Goal: Transaction & Acquisition: Purchase product/service

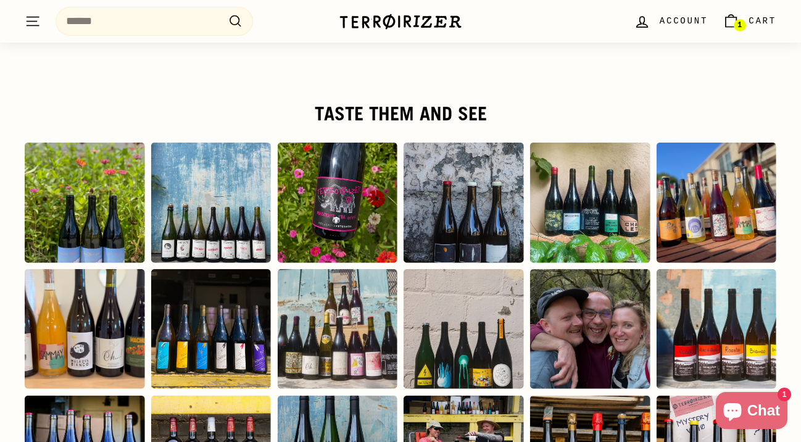
scroll to position [2114, 0]
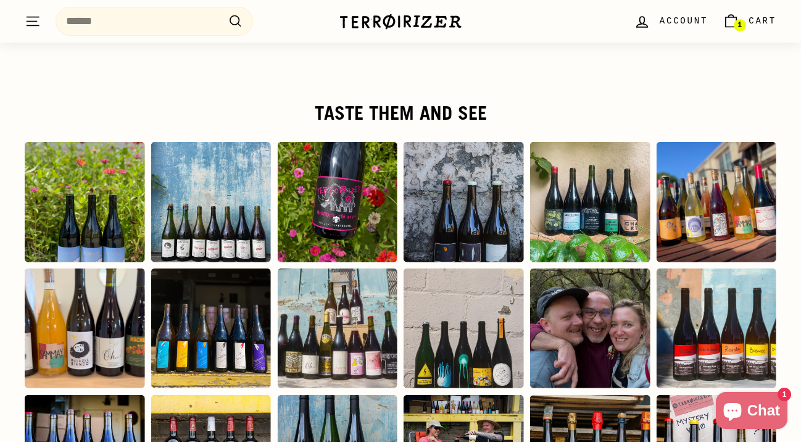
click at [221, 223] on div "Instagram post opens in a popup" at bounding box center [211, 202] width 120 height 120
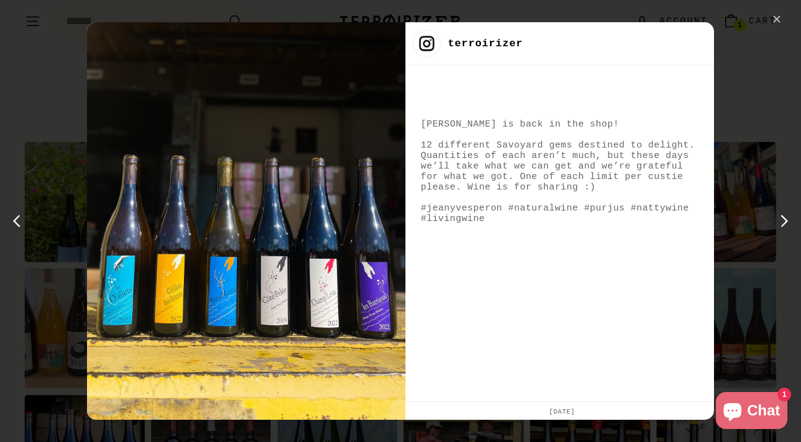
click at [773, 25] on div "✕" at bounding box center [777, 19] width 19 height 19
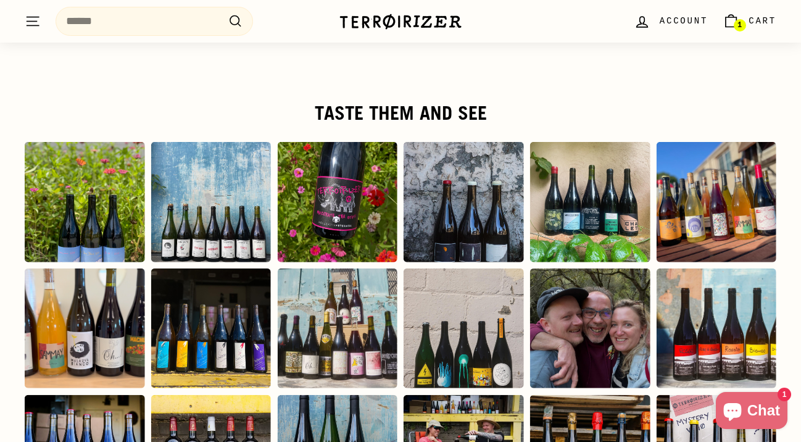
click at [34, 16] on icon ". . ." at bounding box center [33, 21] width 16 height 17
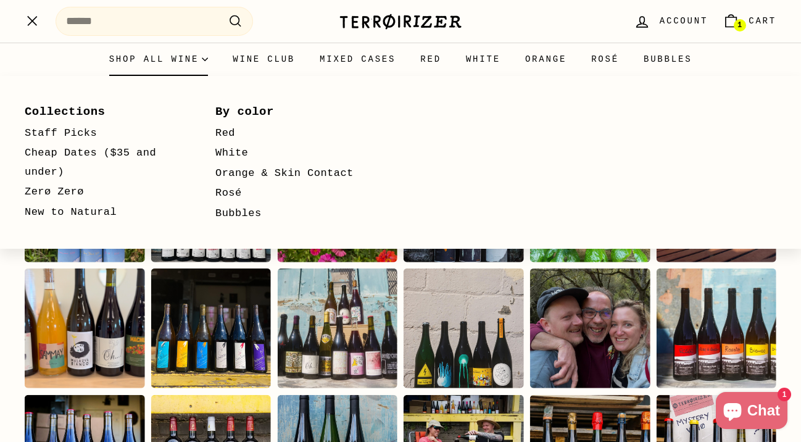
click at [174, 65] on summary "Shop all wine" at bounding box center [159, 59] width 124 height 33
click at [64, 135] on link "Staff Picks" at bounding box center [102, 133] width 155 height 20
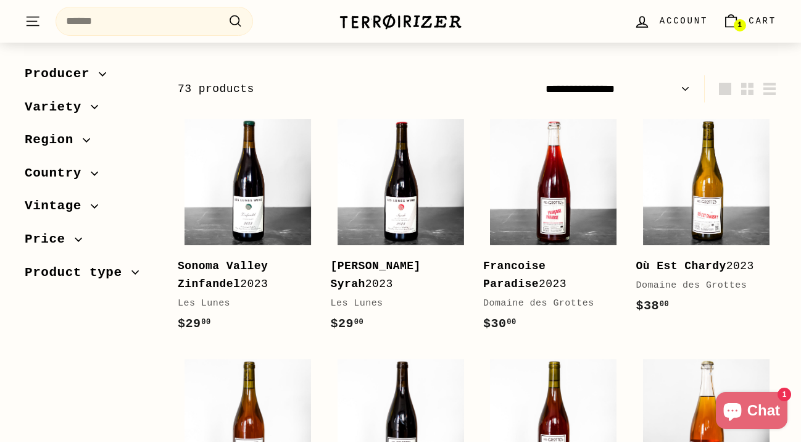
scroll to position [267, 0]
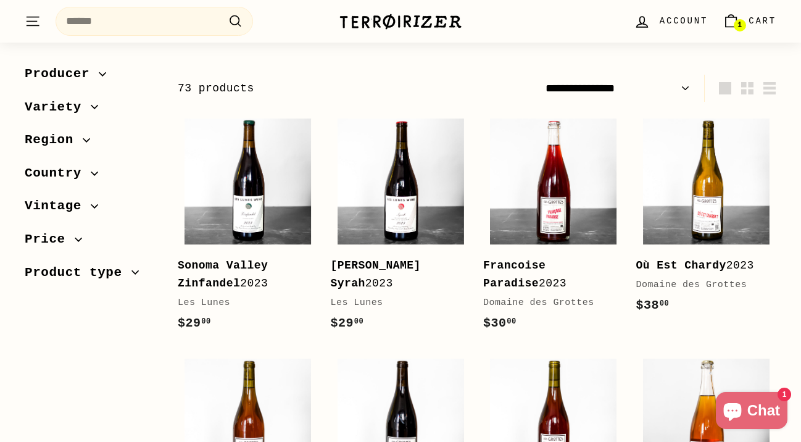
click at [621, 88] on select "**********" at bounding box center [618, 89] width 155 height 28
select select "**********"
click at [541, 75] on select "**********" at bounding box center [618, 89] width 155 height 28
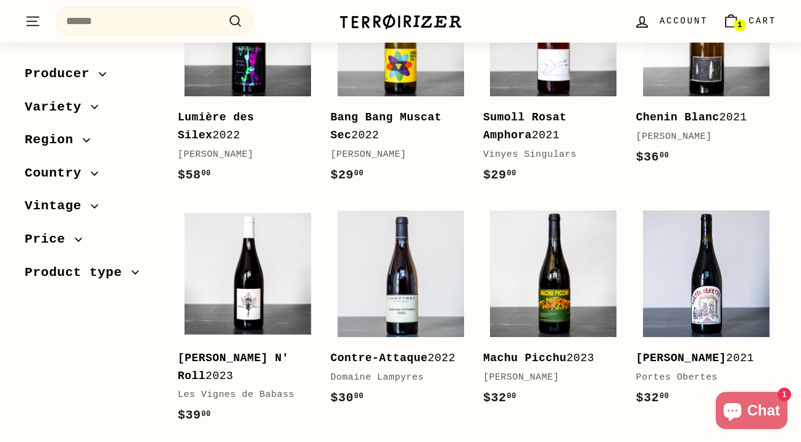
scroll to position [567, 0]
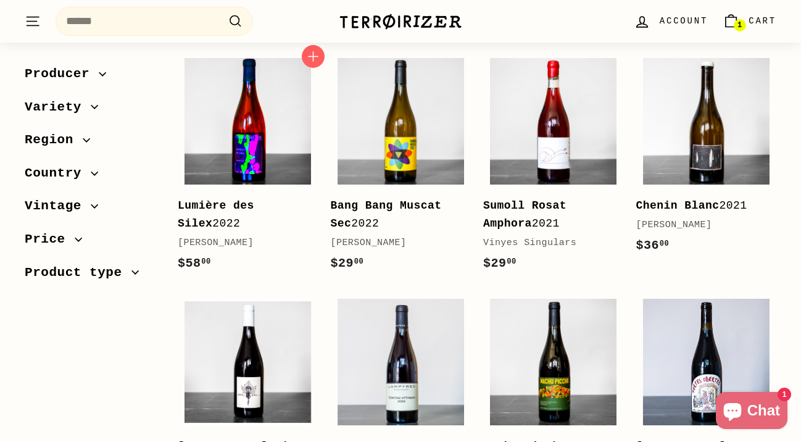
click at [278, 138] on img at bounding box center [248, 121] width 127 height 127
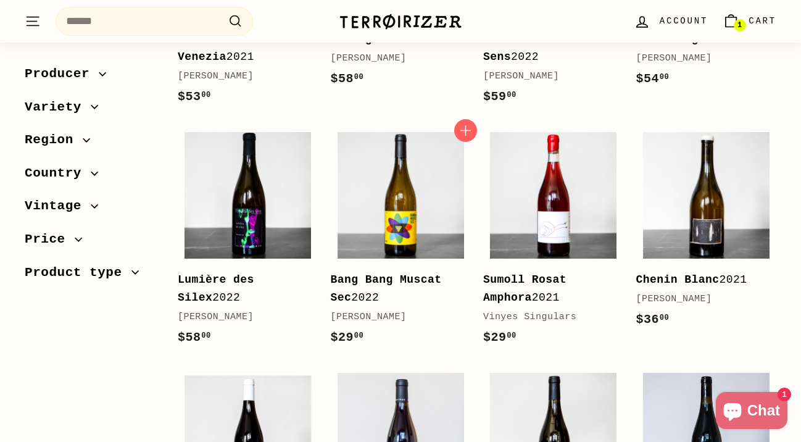
scroll to position [491, 0]
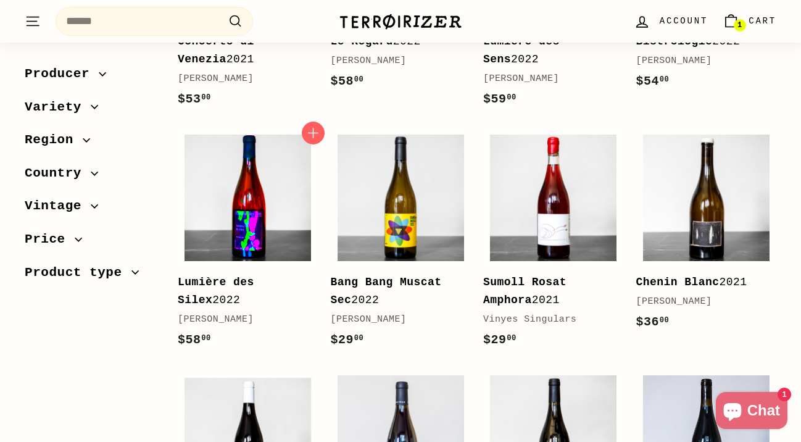
click at [269, 192] on img at bounding box center [248, 198] width 127 height 127
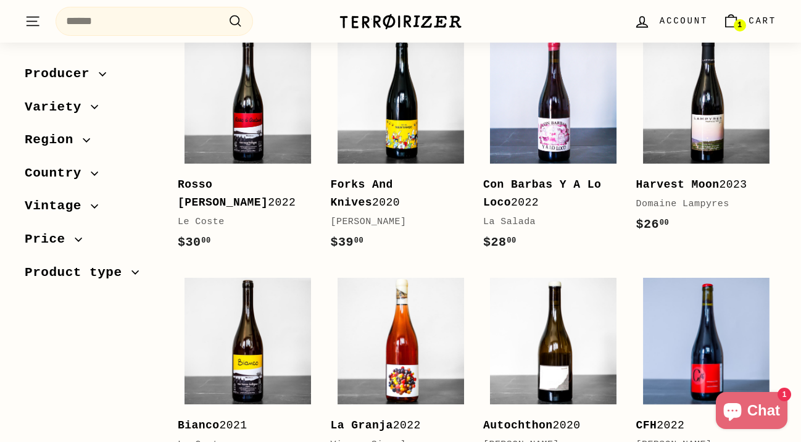
scroll to position [1312, 0]
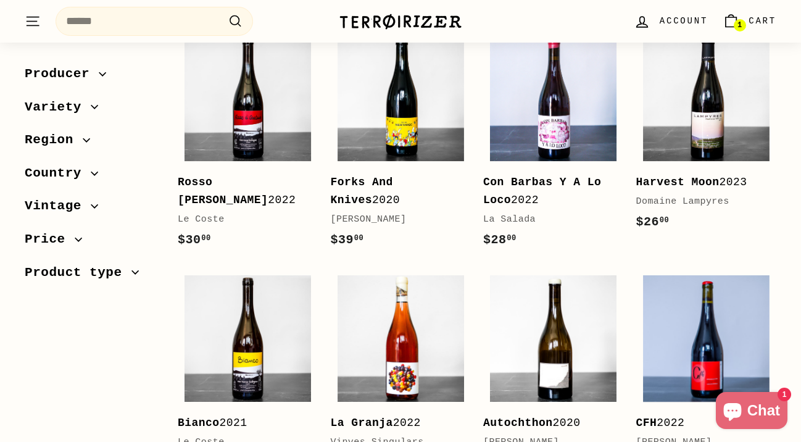
click at [41, 27] on button ". . . Site navigation" at bounding box center [32, 21] width 31 height 36
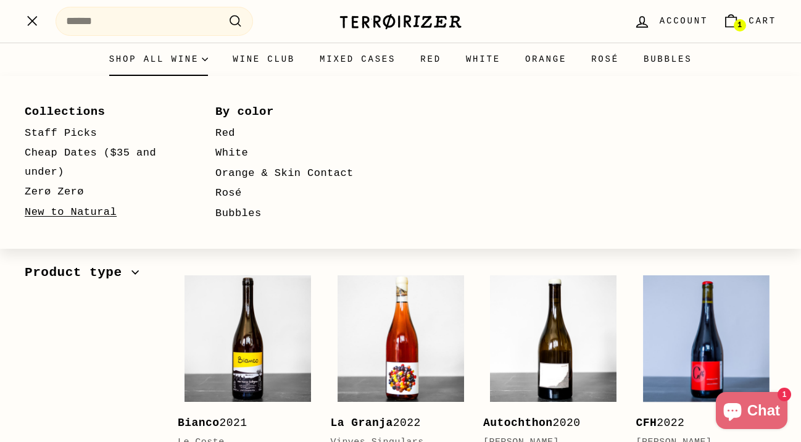
click at [71, 209] on link "New to Natural" at bounding box center [102, 212] width 155 height 20
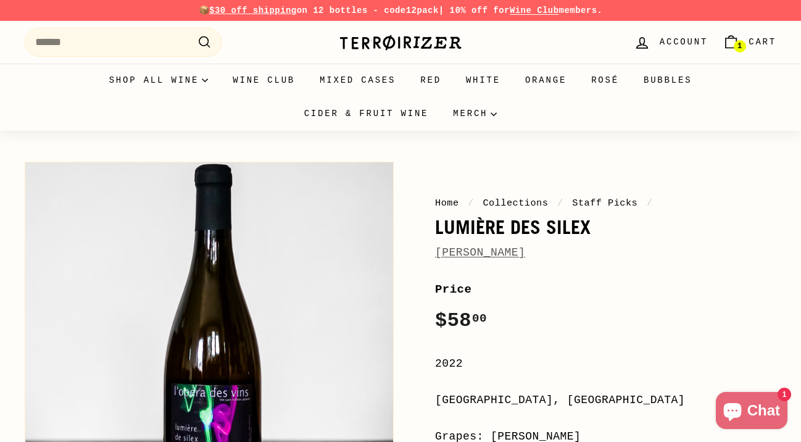
click at [516, 255] on link "[PERSON_NAME]" at bounding box center [480, 252] width 90 height 12
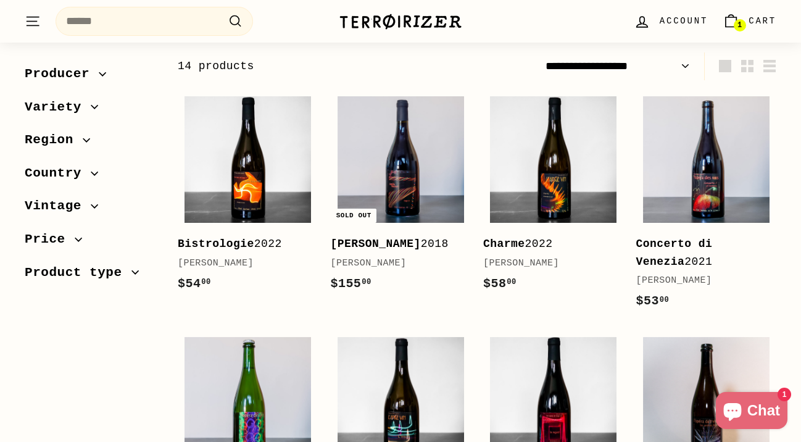
scroll to position [181, 0]
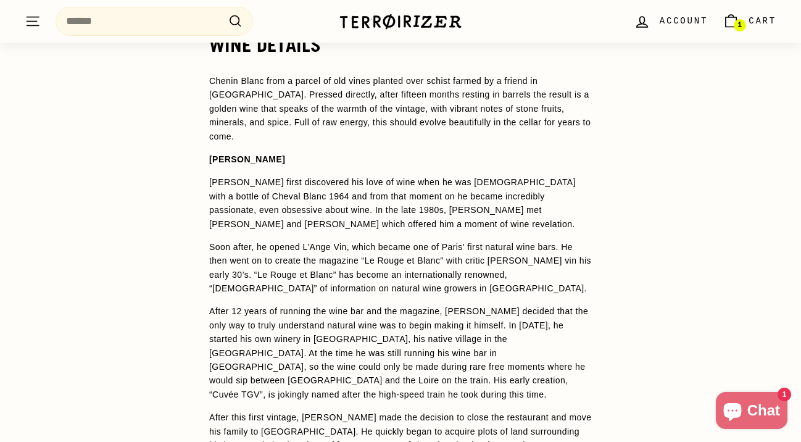
scroll to position [942, 0]
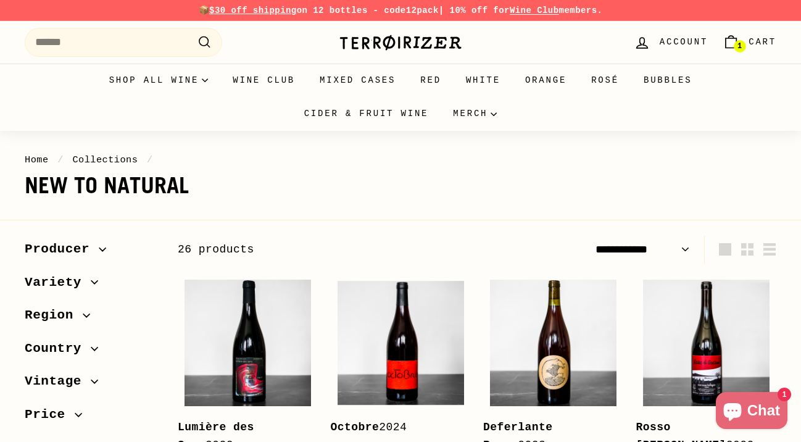
select select "**********"
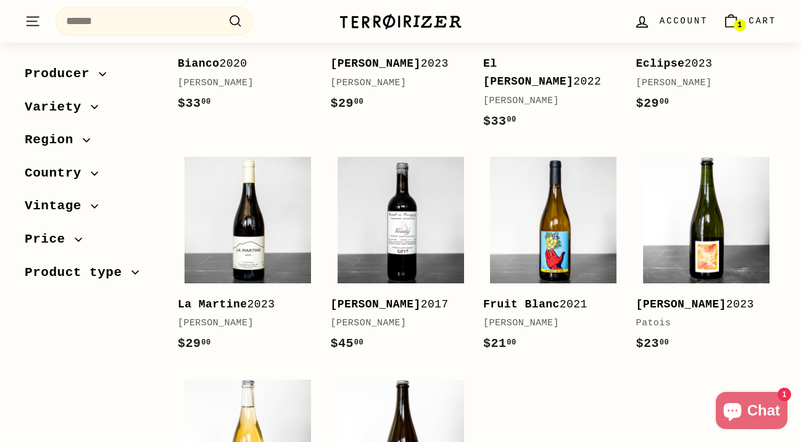
scroll to position [1323, 0]
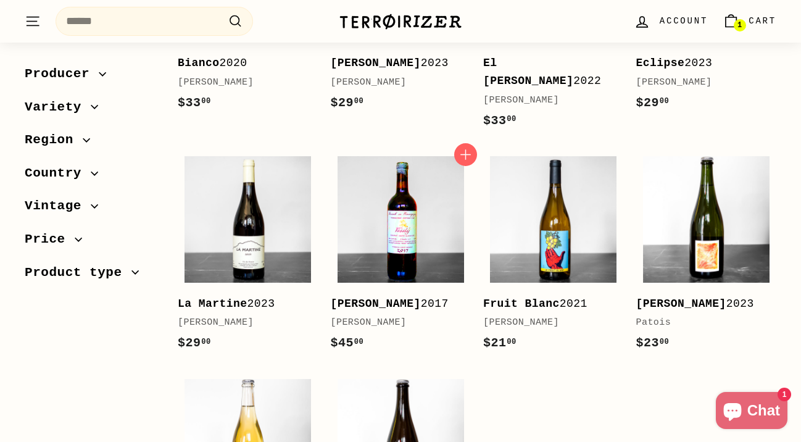
click at [371, 223] on img at bounding box center [401, 219] width 127 height 127
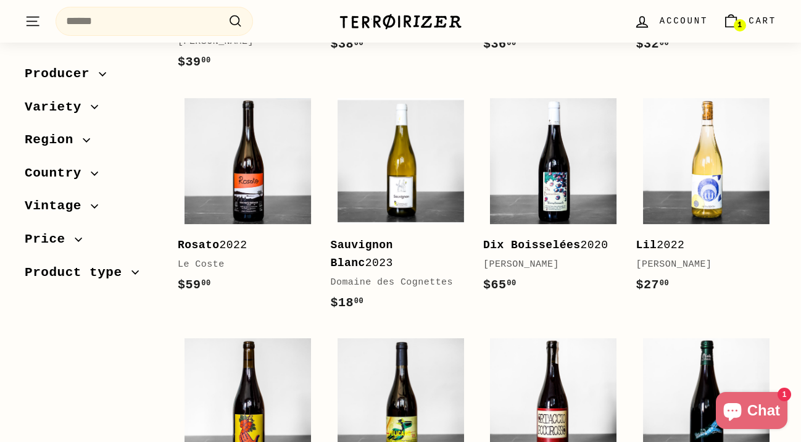
scroll to position [673, 0]
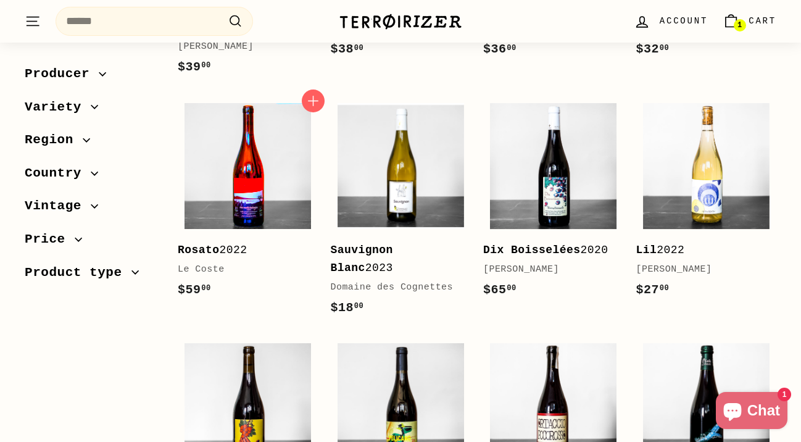
click at [280, 179] on img at bounding box center [248, 166] width 127 height 127
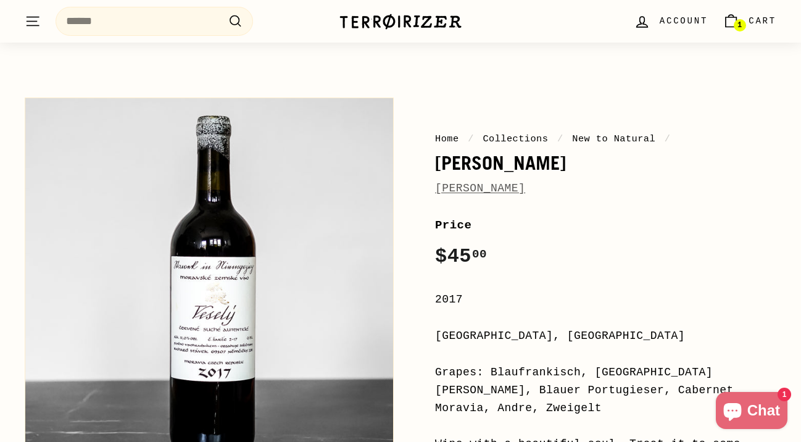
scroll to position [63, 0]
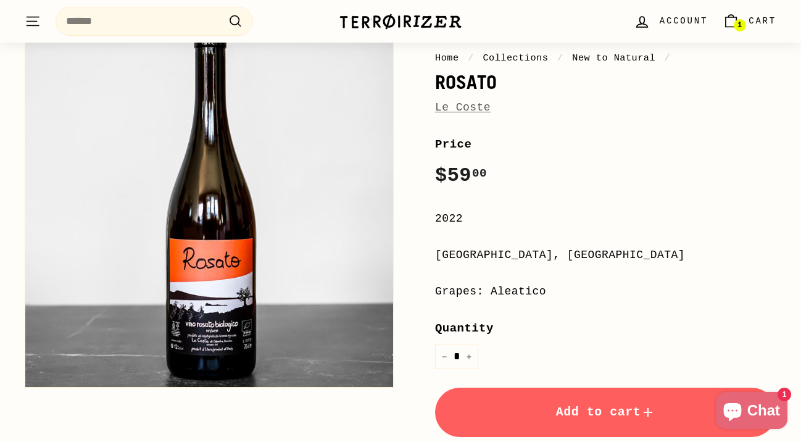
scroll to position [139, 0]
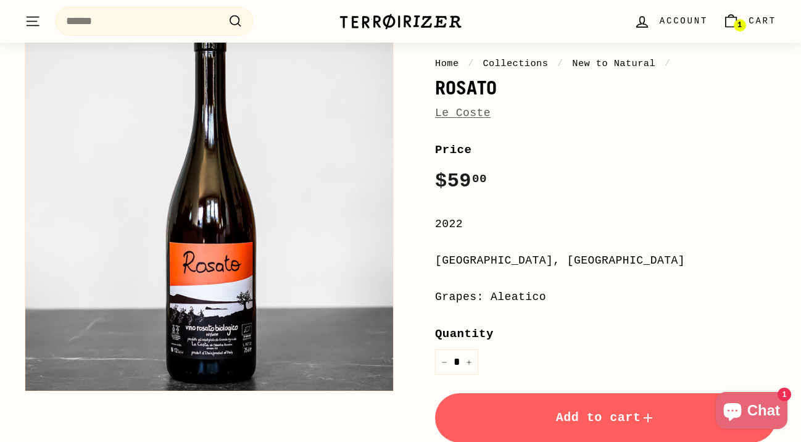
click at [533, 398] on button "Add to cart" at bounding box center [605, 417] width 341 height 49
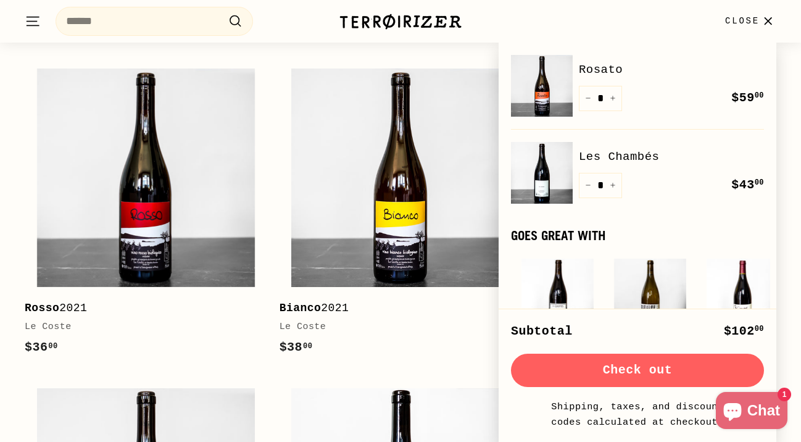
scroll to position [1424, 0]
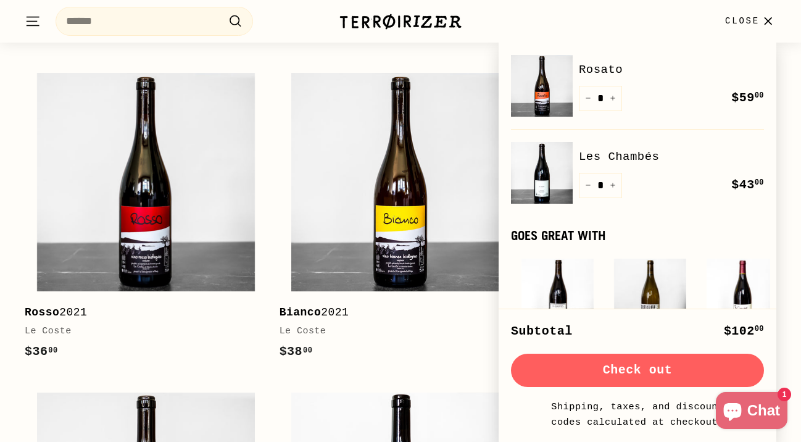
click at [762, 22] on icon "button" at bounding box center [768, 21] width 17 height 17
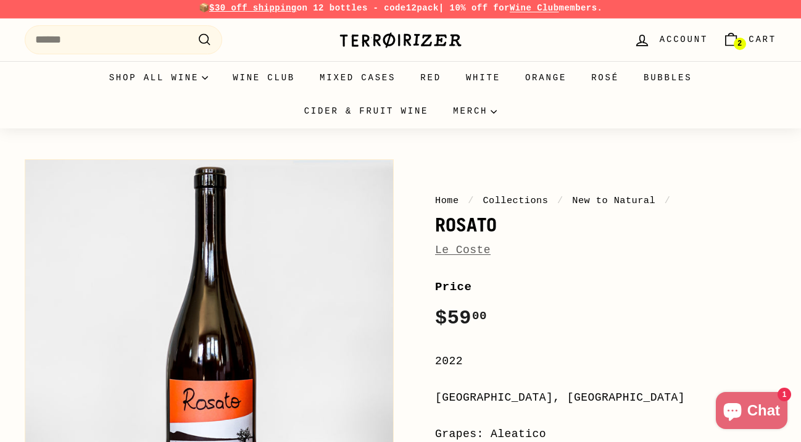
scroll to position [0, 0]
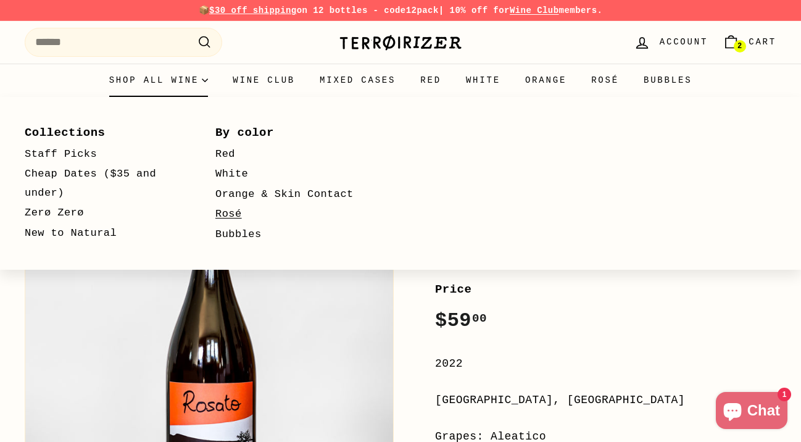
click at [236, 217] on link "Rosé" at bounding box center [292, 214] width 155 height 20
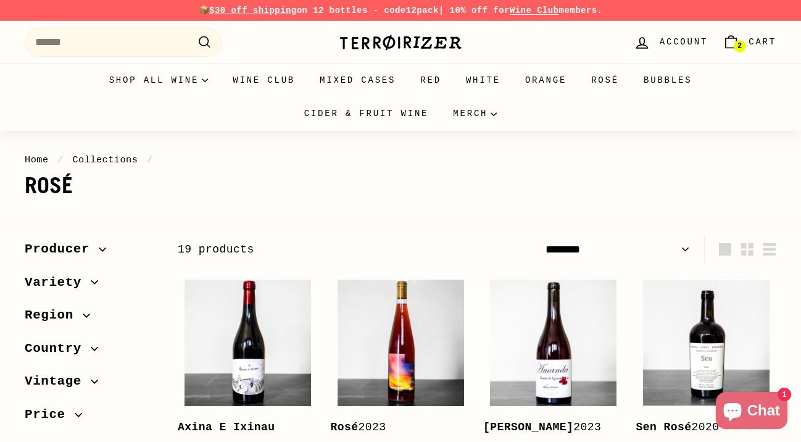
scroll to position [10, 0]
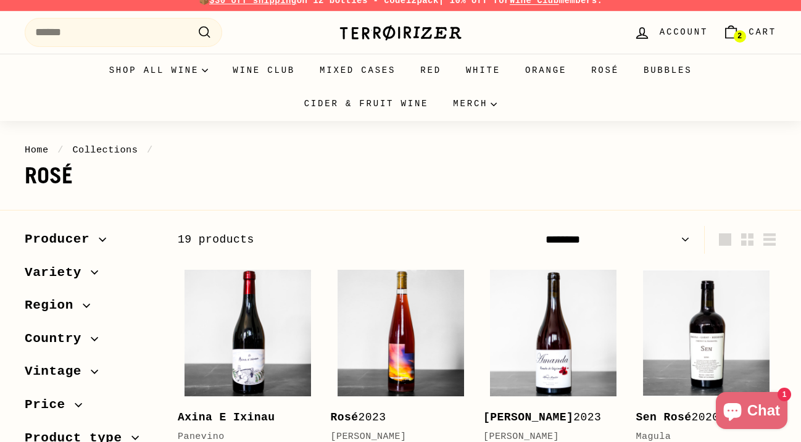
click at [616, 244] on select "**********" at bounding box center [618, 240] width 155 height 28
select select "**********"
click at [541, 226] on select "**********" at bounding box center [618, 240] width 155 height 28
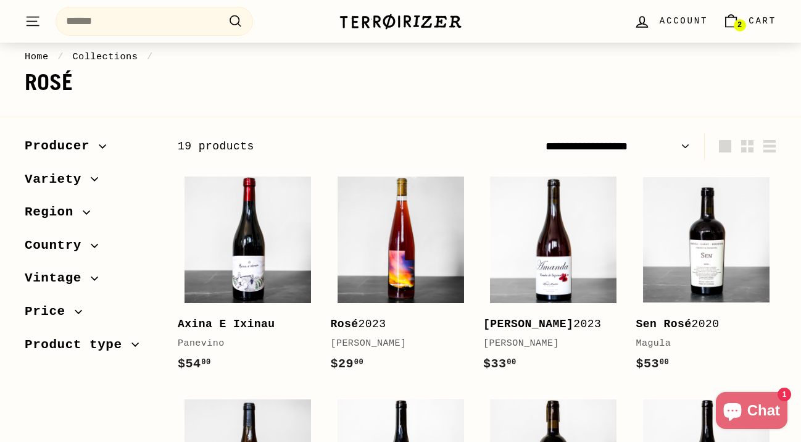
scroll to position [175, 0]
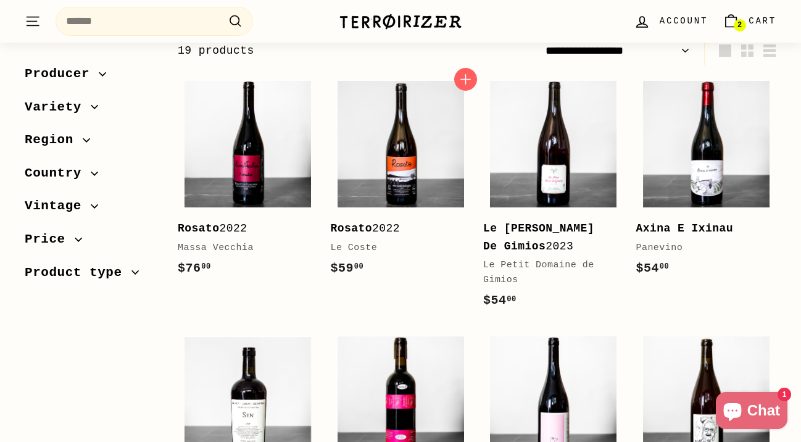
scroll to position [201, 0]
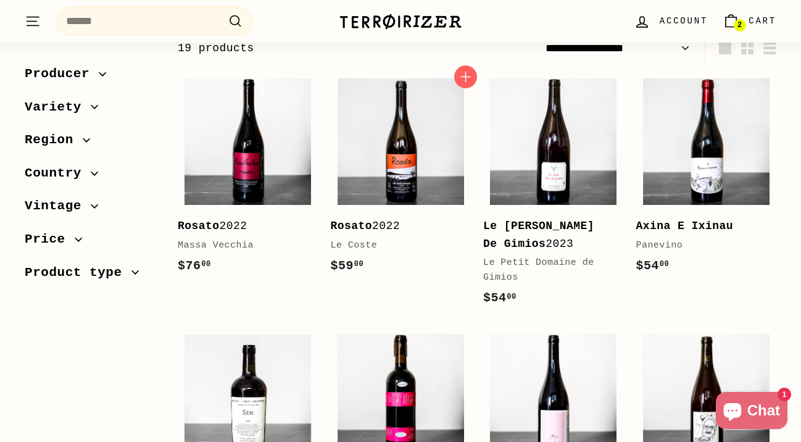
click at [325, 134] on div "Add to cart [PERSON_NAME] 2022 [PERSON_NAME] $59 00 $59.00" at bounding box center [401, 196] width 153 height 249
click at [325, 133] on div "Add to cart [PERSON_NAME] 2022 [PERSON_NAME] $59 00 $59.00" at bounding box center [401, 196] width 153 height 249
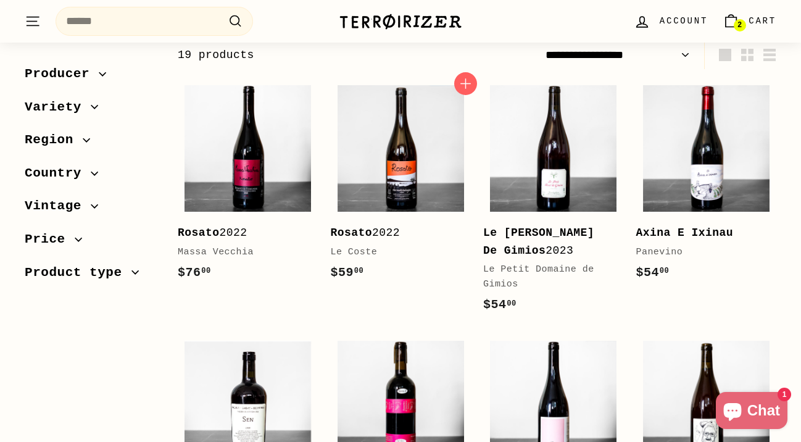
scroll to position [193, 0]
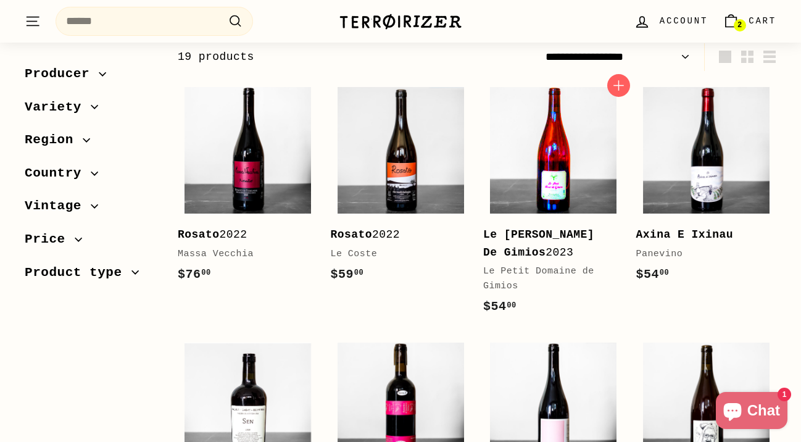
click at [573, 181] on img at bounding box center [553, 150] width 127 height 127
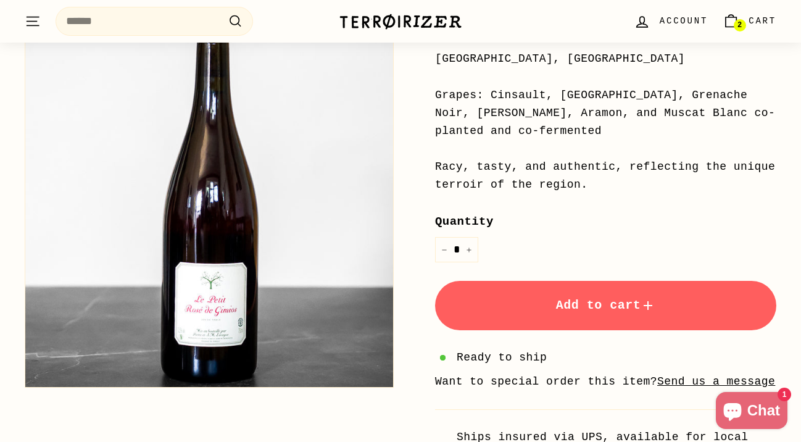
scroll to position [349, 0]
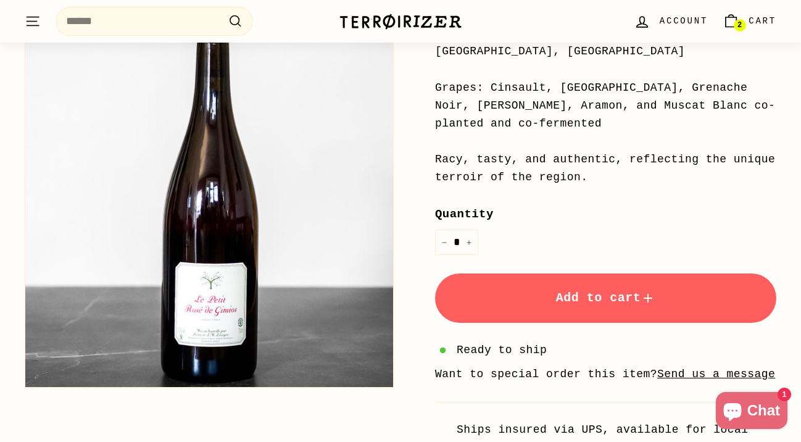
click at [519, 281] on button "Add to cart" at bounding box center [605, 297] width 341 height 49
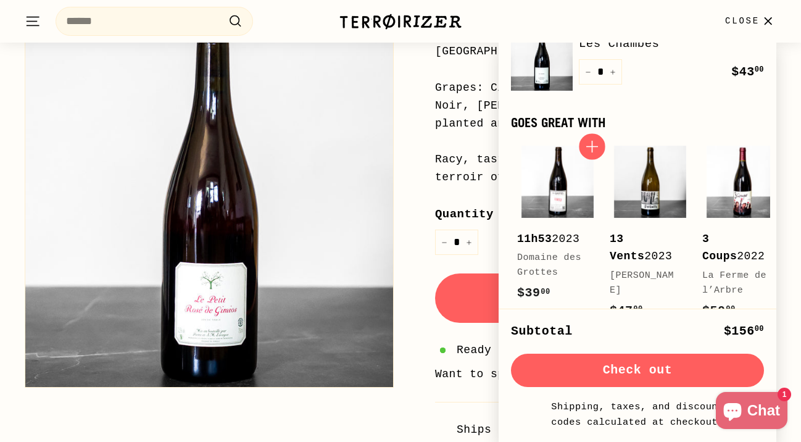
scroll to position [352, 0]
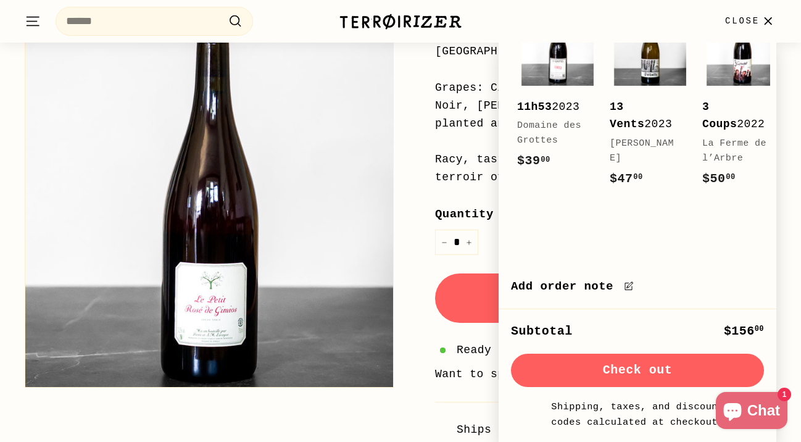
click at [407, 96] on div "Home / Collections / Rosé / Le Petit Rosé De Gimios Le Petit Domaine de Gimios …" at bounding box center [591, 140] width 369 height 667
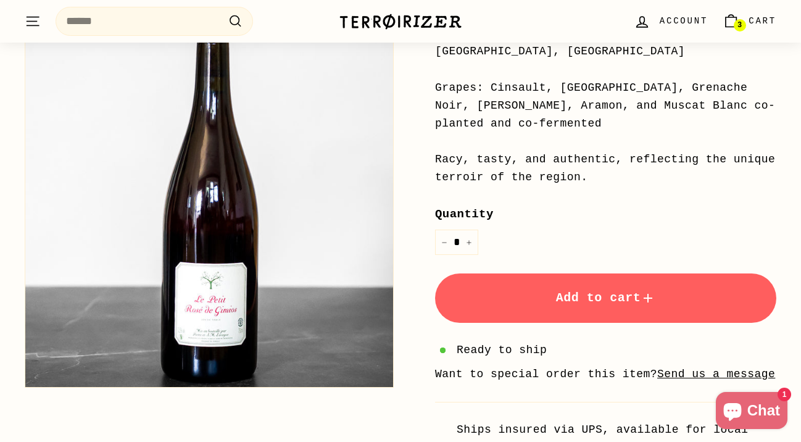
click at [22, 15] on button ". . . Site navigation" at bounding box center [32, 21] width 31 height 36
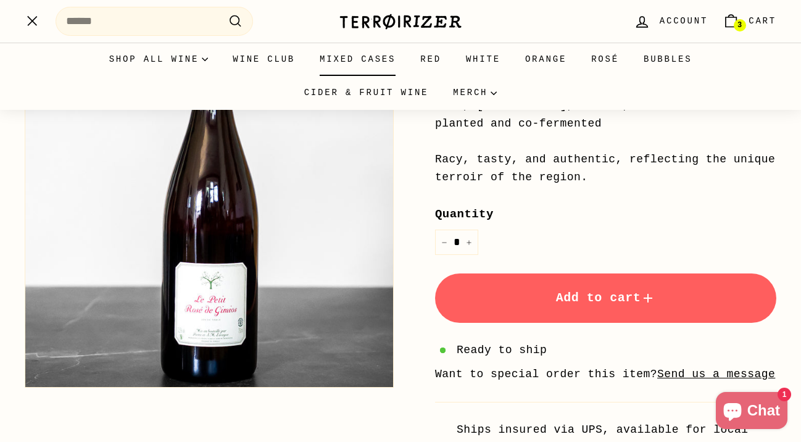
click at [368, 57] on link "Mixed Cases" at bounding box center [357, 59] width 101 height 33
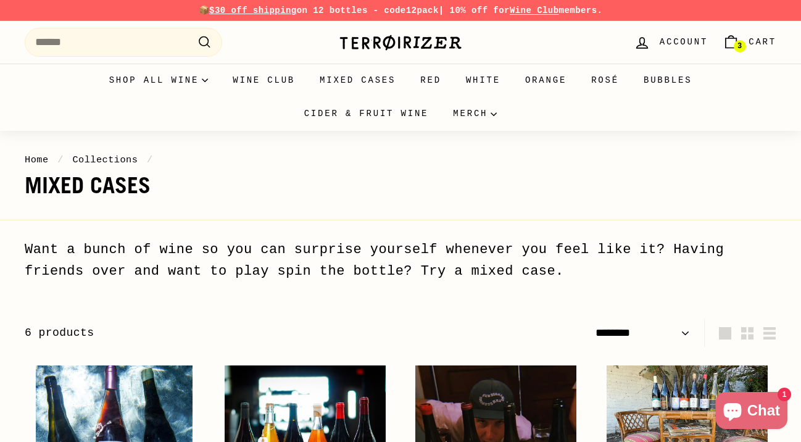
select select "******"
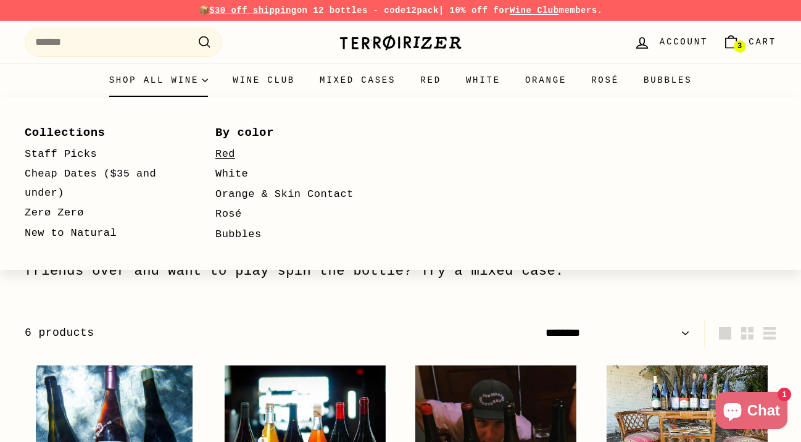
click at [222, 151] on link "Red" at bounding box center [292, 154] width 155 height 20
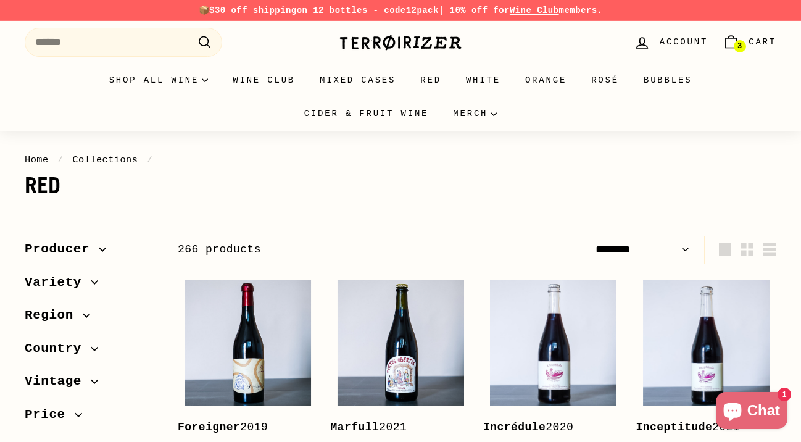
select select "******"
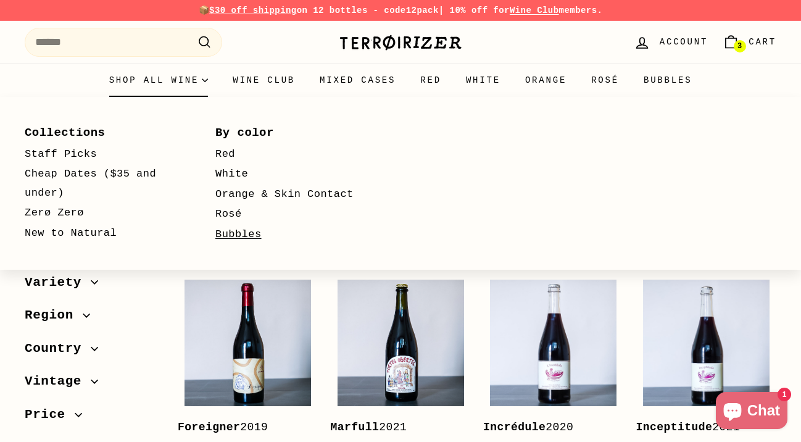
click at [235, 231] on link "Bubbles" at bounding box center [292, 235] width 155 height 20
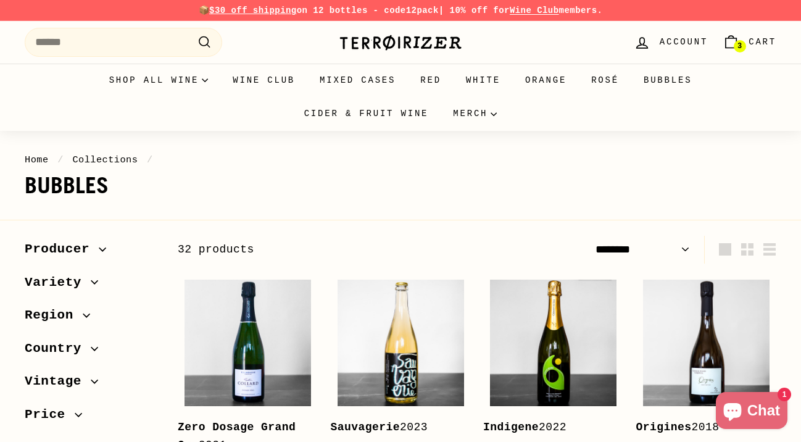
select select "******"
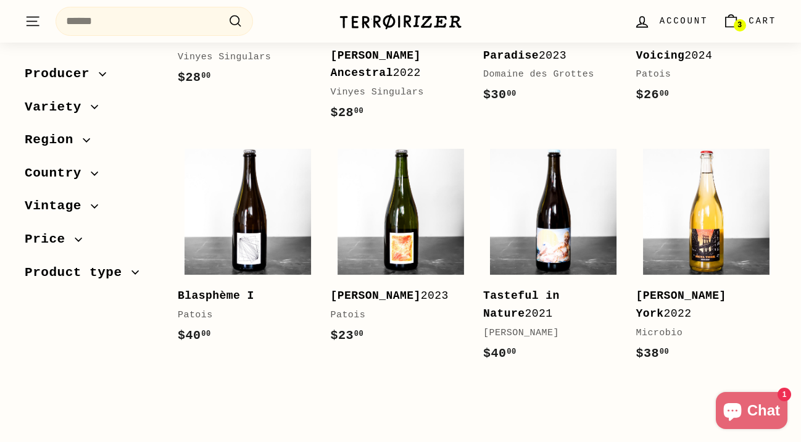
scroll to position [1899, 0]
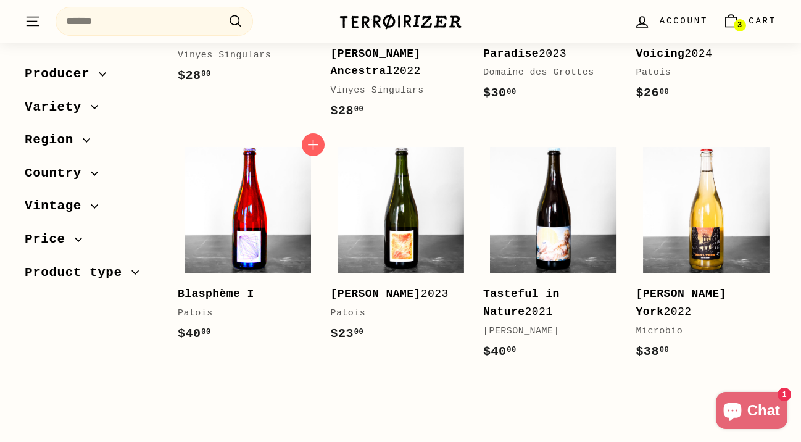
click at [281, 154] on img at bounding box center [248, 210] width 127 height 127
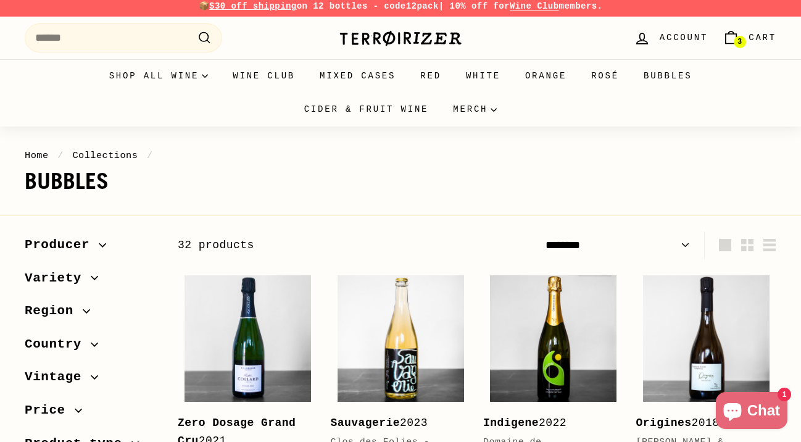
scroll to position [0, 0]
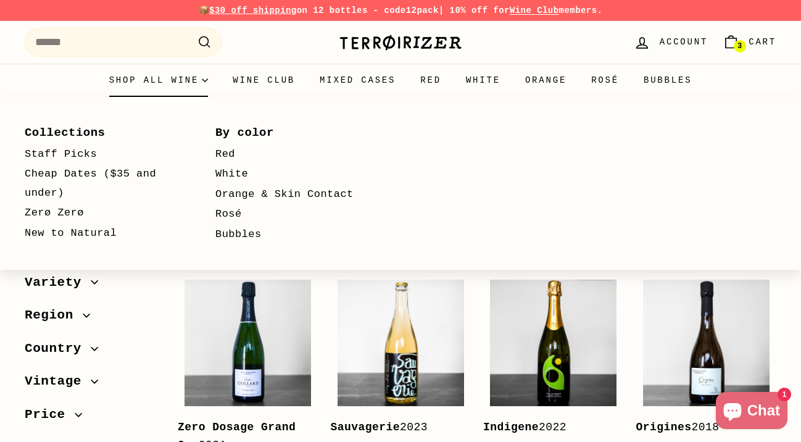
click at [183, 77] on summary "Shop all wine" at bounding box center [159, 80] width 124 height 33
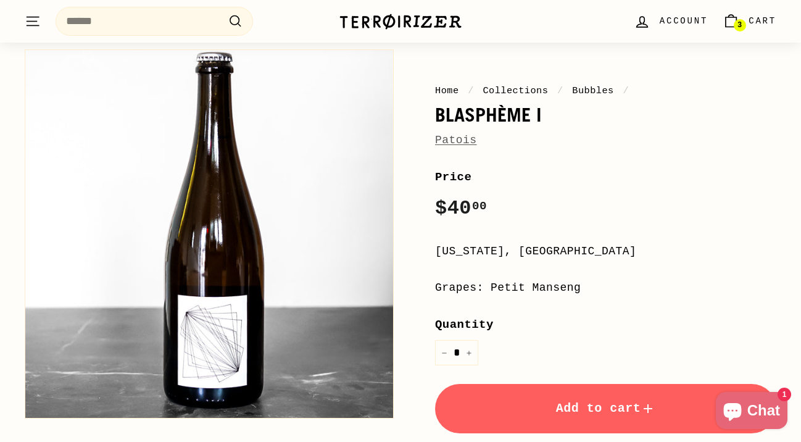
scroll to position [114, 0]
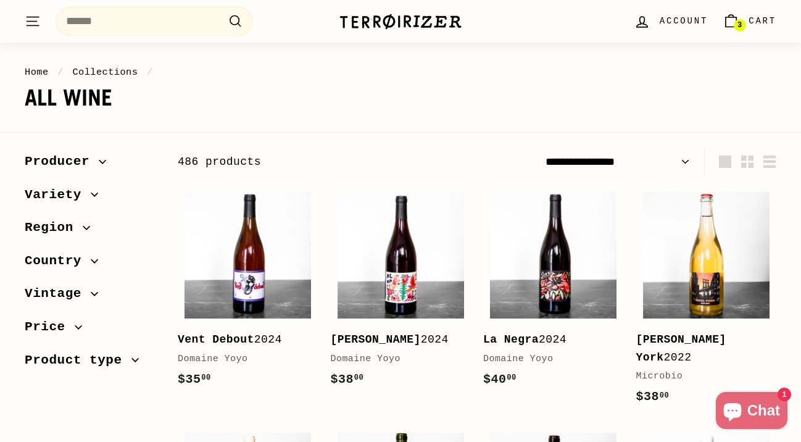
scroll to position [77, 0]
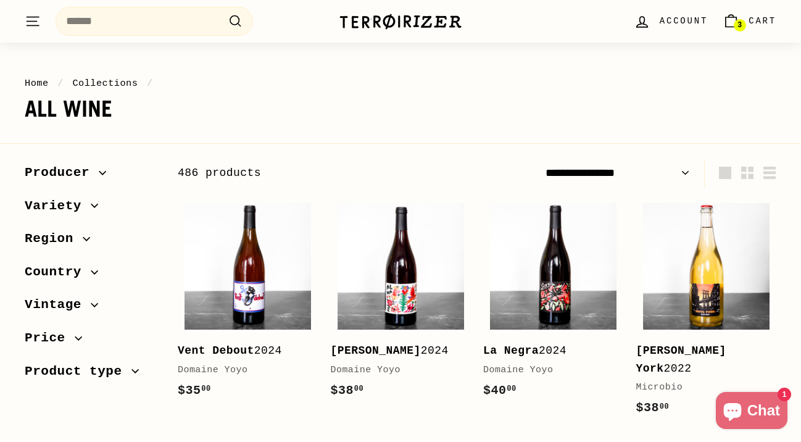
click at [659, 174] on select "**********" at bounding box center [618, 173] width 155 height 28
select select "**********"
click at [541, 159] on select "**********" at bounding box center [618, 173] width 155 height 28
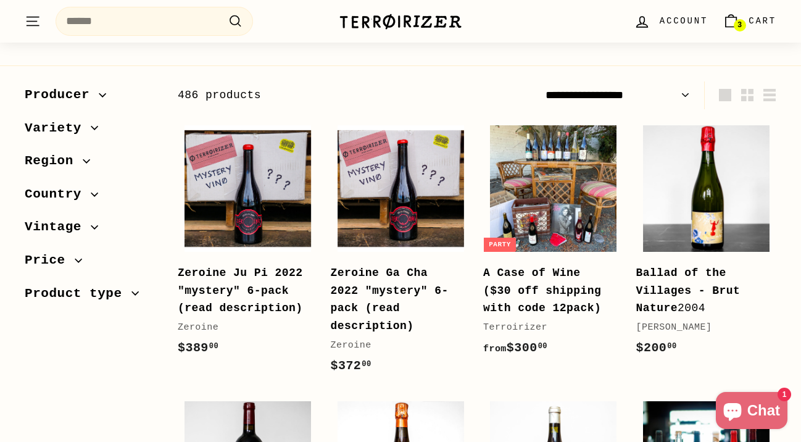
scroll to position [156, 0]
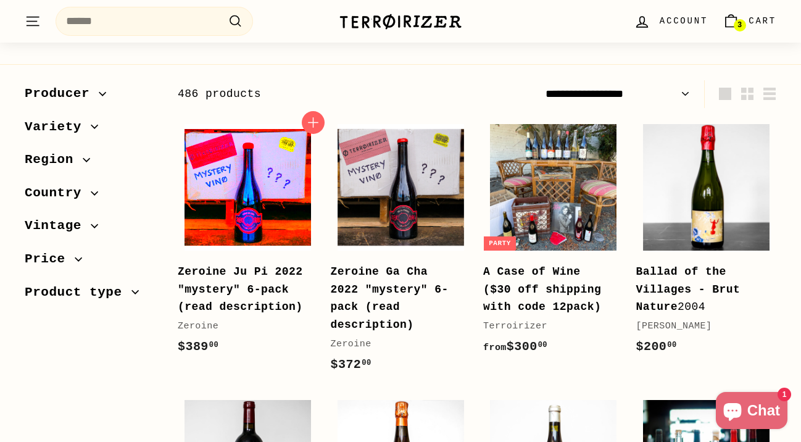
click at [251, 229] on img at bounding box center [248, 187] width 127 height 127
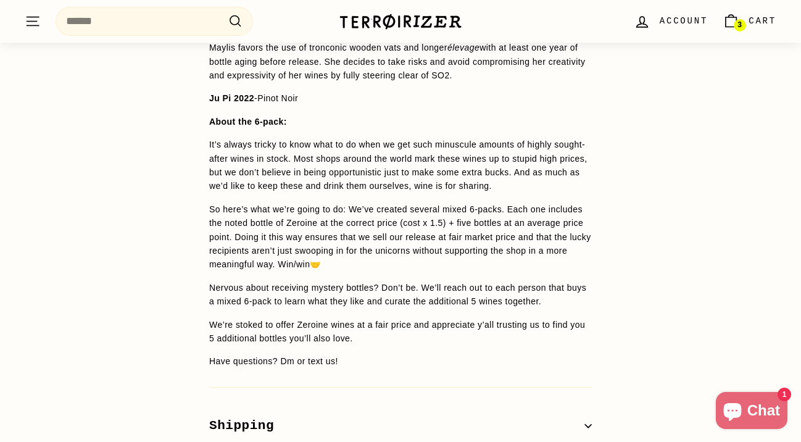
scroll to position [1297, 0]
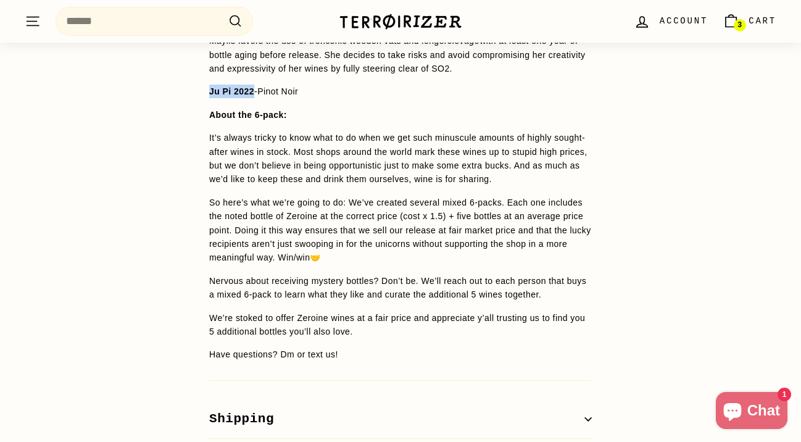
drag, startPoint x: 209, startPoint y: 98, endPoint x: 257, endPoint y: 96, distance: 48.2
click at [254, 96] on span "Ju Pi 2022" at bounding box center [231, 91] width 45 height 10
copy span "Ju Pi 2022"
